Goal: Transaction & Acquisition: Purchase product/service

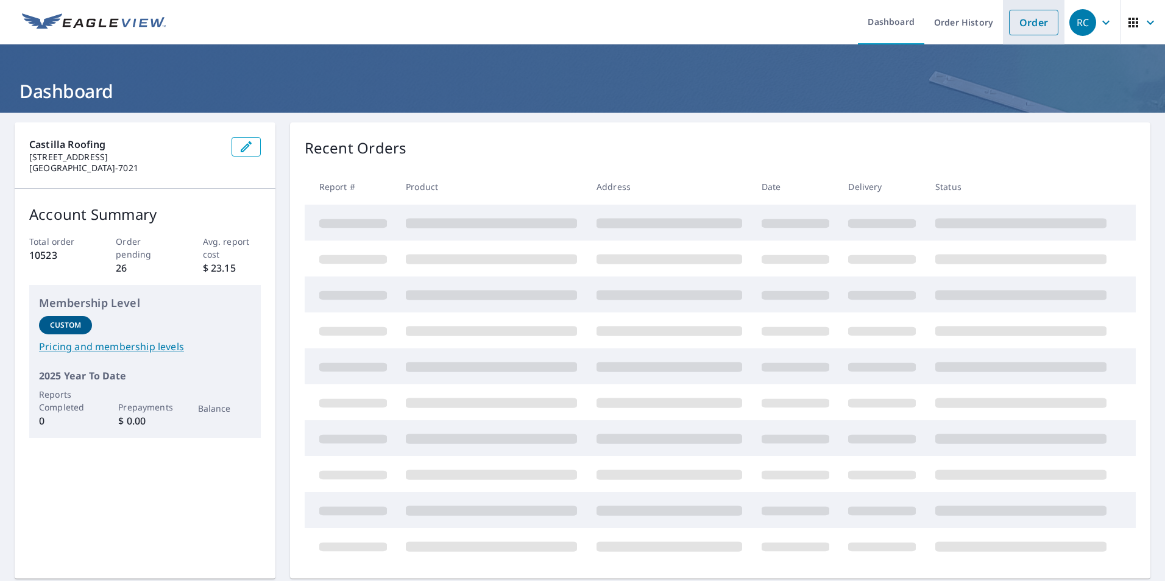
click at [1022, 28] on link "Order" at bounding box center [1033, 23] width 49 height 26
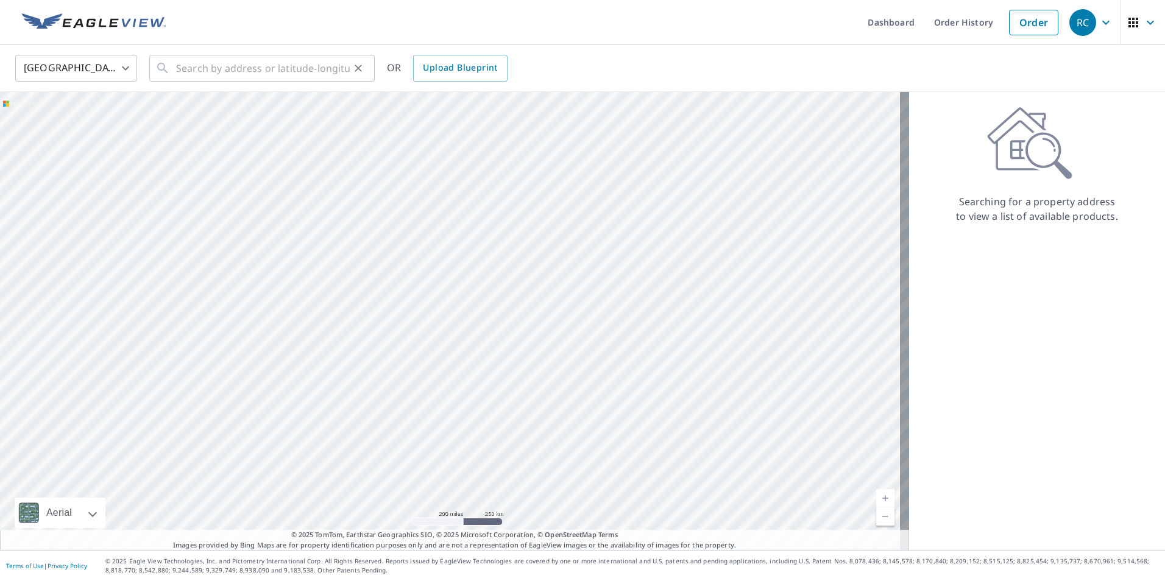
click at [351, 74] on div at bounding box center [358, 68] width 16 height 17
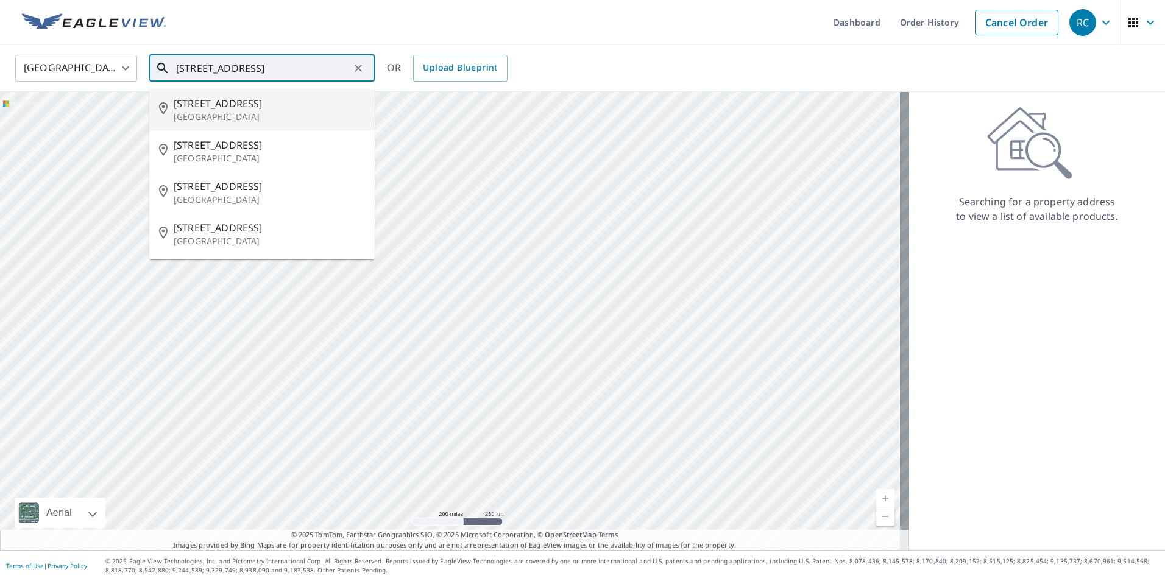
click at [291, 105] on span "[STREET_ADDRESS]" at bounding box center [269, 103] width 191 height 15
type input "[STREET_ADDRESS]"
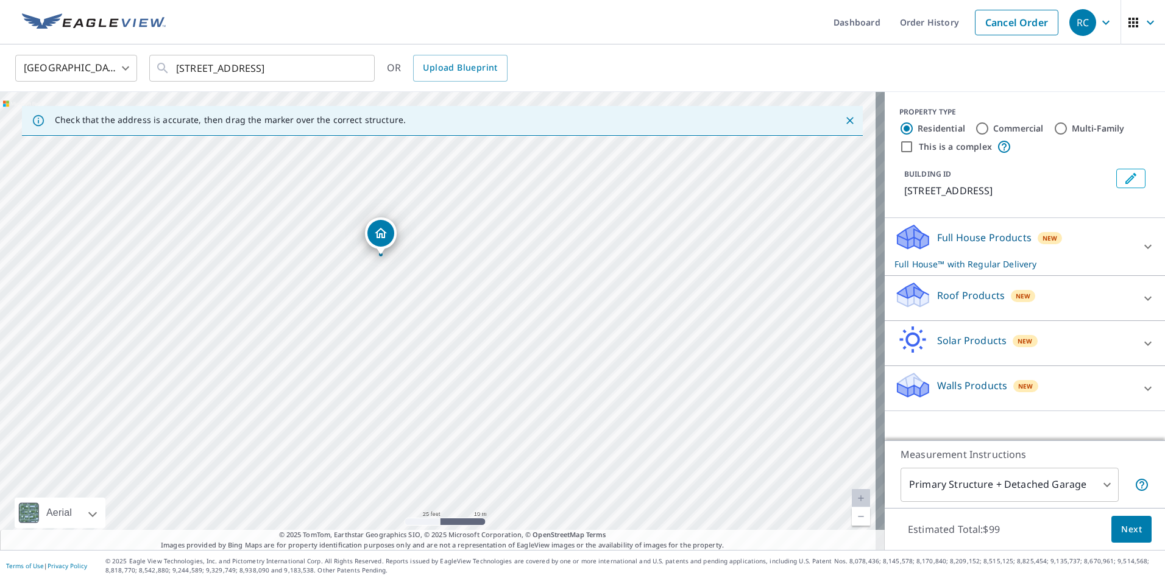
drag, startPoint x: 438, startPoint y: 335, endPoint x: 495, endPoint y: 496, distance: 170.7
click at [495, 496] on div "[STREET_ADDRESS]" at bounding box center [442, 321] width 885 height 458
click at [1141, 301] on icon at bounding box center [1148, 298] width 15 height 15
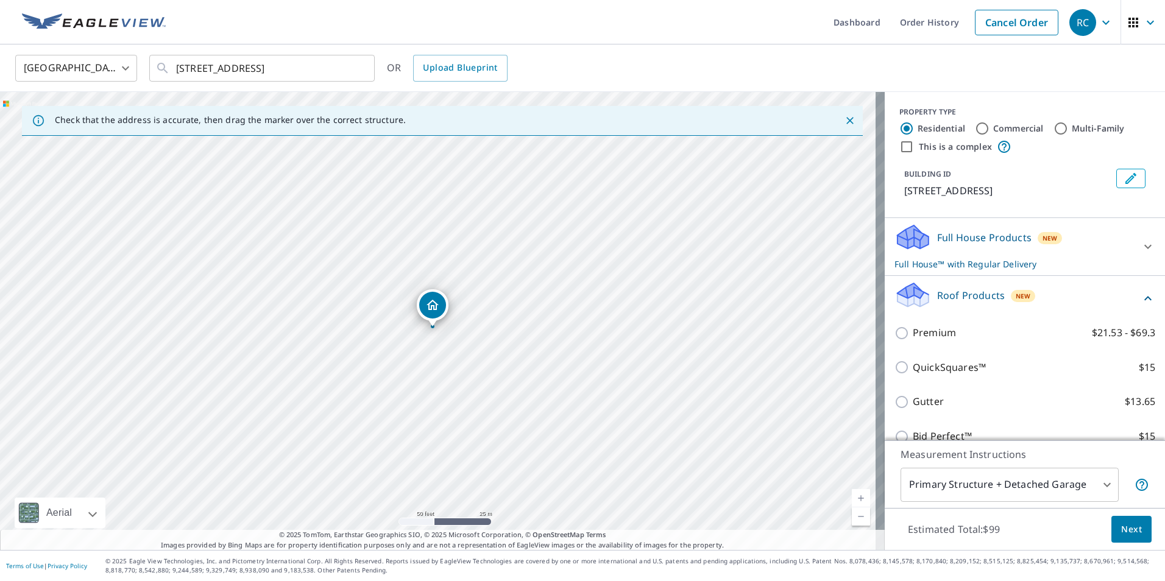
scroll to position [61, 0]
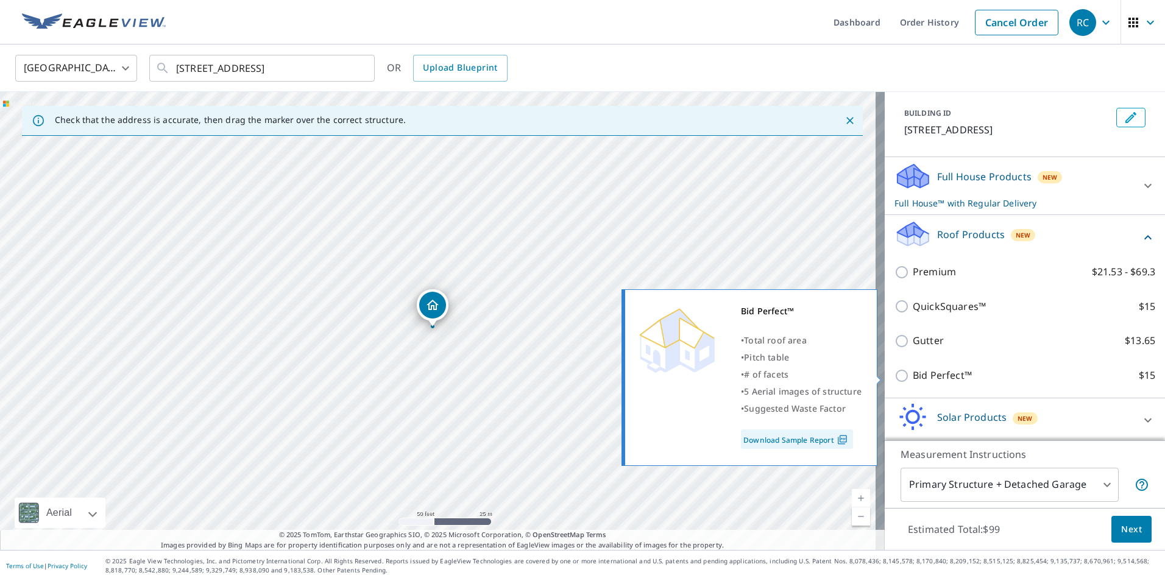
click at [898, 378] on input "Bid Perfect™ $15" at bounding box center [903, 376] width 18 height 15
checkbox input "true"
checkbox input "false"
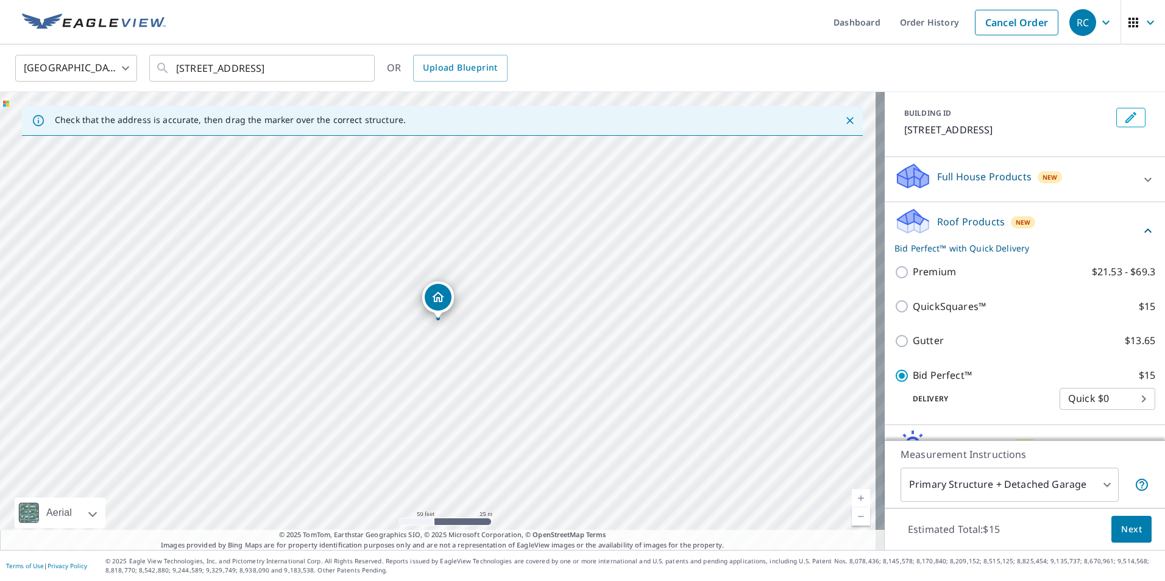
click at [1123, 531] on span "Next" at bounding box center [1131, 529] width 21 height 15
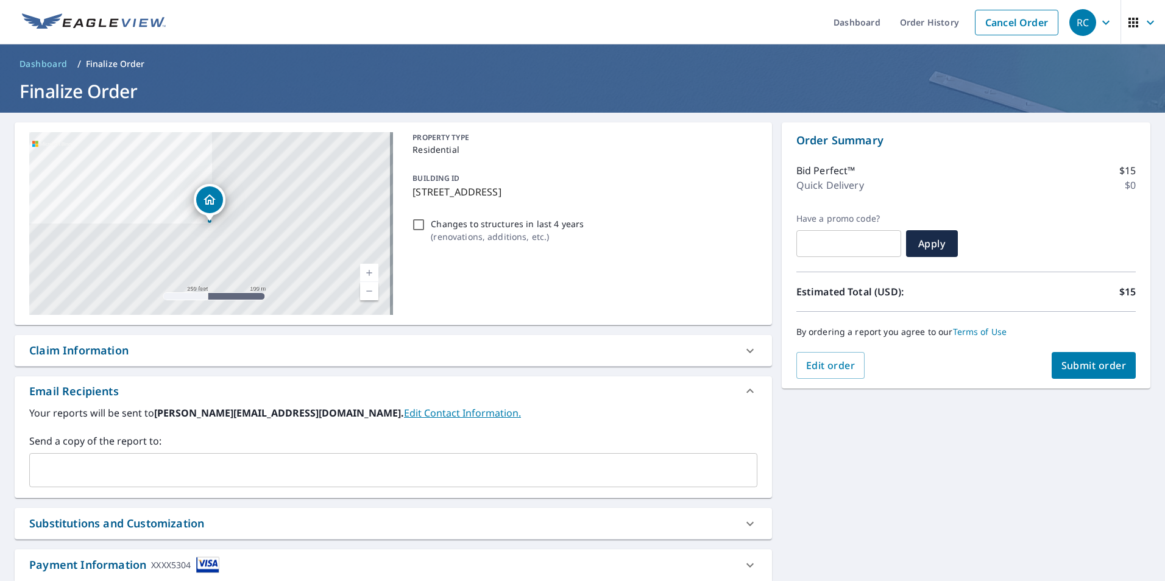
click at [1083, 366] on span "Submit order" at bounding box center [1093, 365] width 65 height 13
checkbox input "true"
